Goal: Task Accomplishment & Management: Use online tool/utility

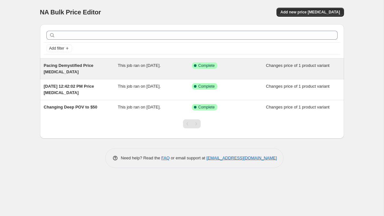
click at [93, 65] on span "Pacing Demystified Price [MEDICAL_DATA]" at bounding box center [69, 68] width 50 height 11
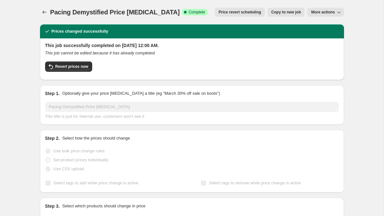
click at [298, 12] on span "Copy to new job" at bounding box center [287, 12] width 30 height 5
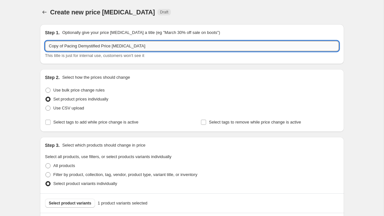
click at [65, 47] on input "Copy of Pacing Demystified Price [MEDICAL_DATA]" at bounding box center [192, 46] width 294 height 10
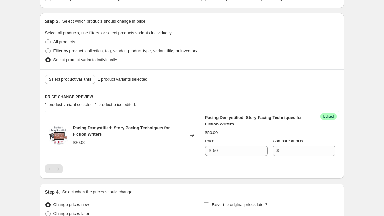
scroll to position [169, 0]
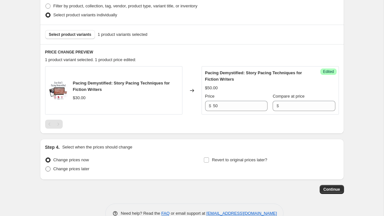
type input "Pacing Demystified Price [MEDICAL_DATA] re-do for 8/25"
click at [85, 171] on span "Change prices later" at bounding box center [72, 169] width 36 height 5
click at [46, 167] on input "Change prices later" at bounding box center [45, 167] width 0 height 0
radio input "true"
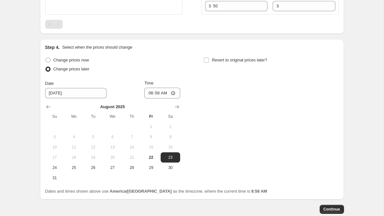
scroll to position [287, 0]
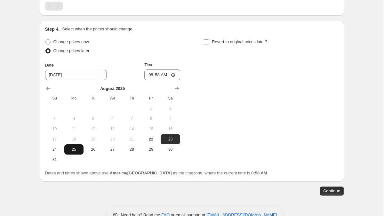
click at [75, 150] on span "25" at bounding box center [74, 149] width 14 height 5
type input "[DATE]"
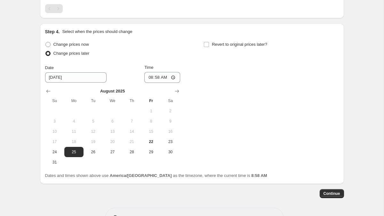
scroll to position [283, 0]
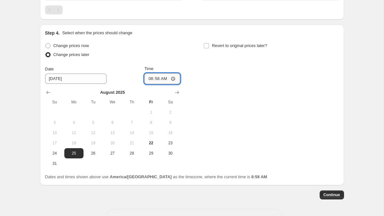
click at [162, 77] on input "08:58" at bounding box center [162, 78] width 36 height 11
click at [244, 102] on div "Change prices now Change prices later Date [DATE] Time 03:00 [DATE] Su Mo Tu We…" at bounding box center [192, 105] width 294 height 128
click at [158, 78] on input "03:00" at bounding box center [162, 78] width 36 height 11
type input "01:00"
click at [287, 98] on div "Change prices now Change prices later Date [DATE] Time 01:00 [DATE] Su Mo Tu We…" at bounding box center [192, 105] width 294 height 128
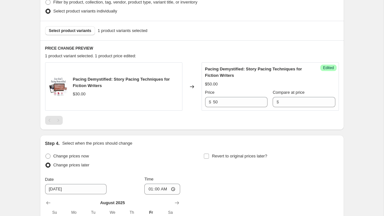
scroll to position [306, 0]
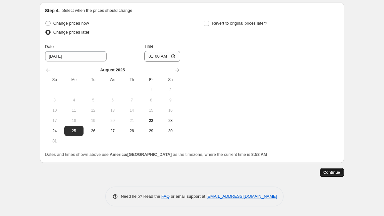
click at [330, 170] on span "Continue" at bounding box center [332, 172] width 17 height 5
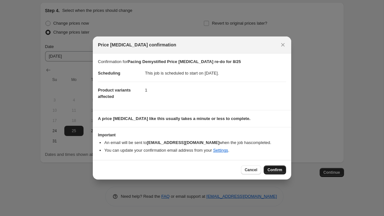
click at [276, 169] on span "Confirm" at bounding box center [275, 170] width 15 height 5
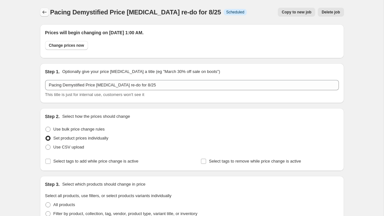
click at [43, 9] on icon "Price change jobs" at bounding box center [44, 12] width 6 height 6
